Goal: Task Accomplishment & Management: Use online tool/utility

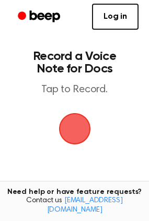
click at [79, 131] on span "button" at bounding box center [74, 129] width 40 height 40
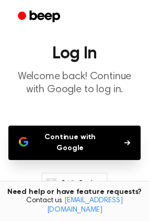
scroll to position [30, 0]
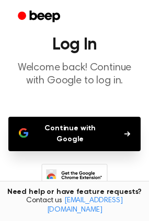
click at [113, 126] on button "Continue with Google" at bounding box center [74, 134] width 132 height 34
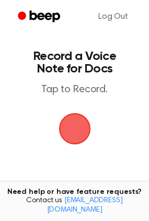
click at [84, 120] on span "button" at bounding box center [75, 129] width 52 height 52
click at [70, 135] on span "button" at bounding box center [74, 129] width 40 height 40
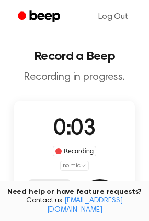
click at [76, 151] on div "Recording" at bounding box center [74, 151] width 43 height 10
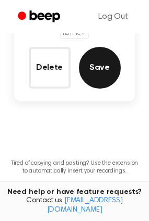
click at [97, 64] on button "Save" at bounding box center [100, 68] width 42 height 42
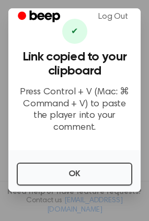
scroll to position [0, 0]
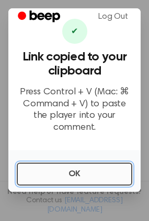
click at [93, 180] on button "OK" at bounding box center [74, 174] width 115 height 23
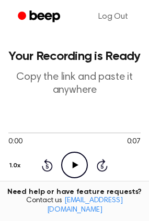
drag, startPoint x: 72, startPoint y: 86, endPoint x: 2, endPoint y: 98, distance: 71.1
click at [2, 98] on main "Your Recording is Ready Copy the link and paste it anywhere 0:00 0:07 Your brow…" at bounding box center [74, 213] width 149 height 426
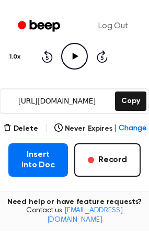
scroll to position [119, 0]
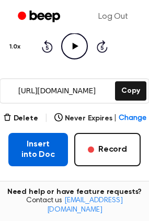
click at [38, 161] on button "Insert into Doc" at bounding box center [38, 149] width 60 height 33
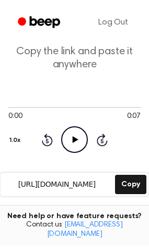
scroll to position [0, 0]
